Goal: Task Accomplishment & Management: Manage account settings

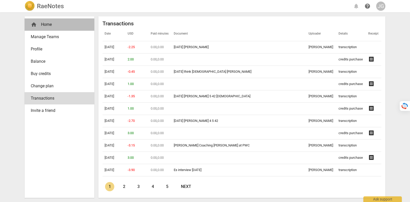
click at [45, 26] on div "home Home" at bounding box center [57, 25] width 53 height 6
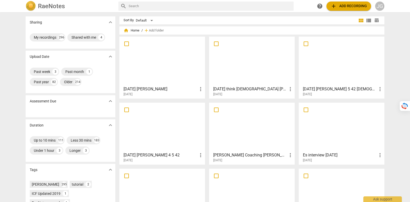
click at [382, 6] on div "JG" at bounding box center [379, 6] width 9 height 9
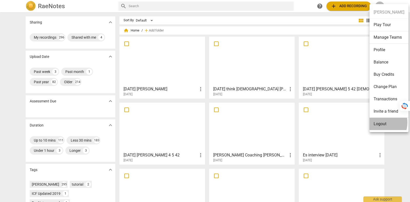
click at [379, 122] on li "Logout" at bounding box center [388, 124] width 39 height 12
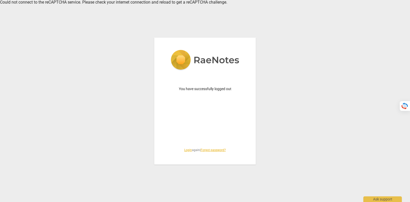
click at [186, 149] on link "Login" at bounding box center [188, 150] width 8 height 4
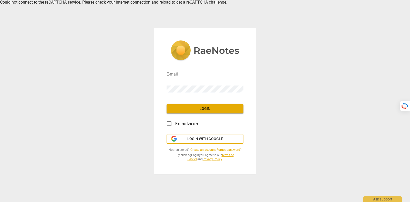
type input "tatiana@raenotes.com"
click at [194, 143] on button "Login with Google" at bounding box center [204, 139] width 77 height 10
